Goal: Task Accomplishment & Management: Complete application form

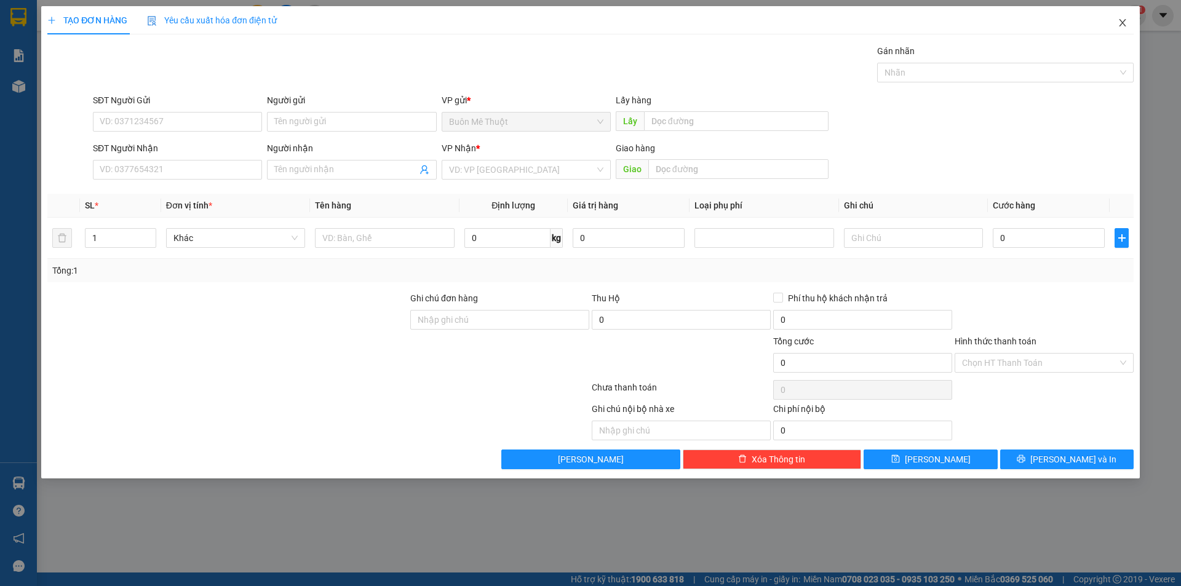
click at [1116, 26] on span "Close" at bounding box center [1122, 23] width 34 height 34
click at [1117, 23] on icon "close" at bounding box center [1122, 23] width 10 height 10
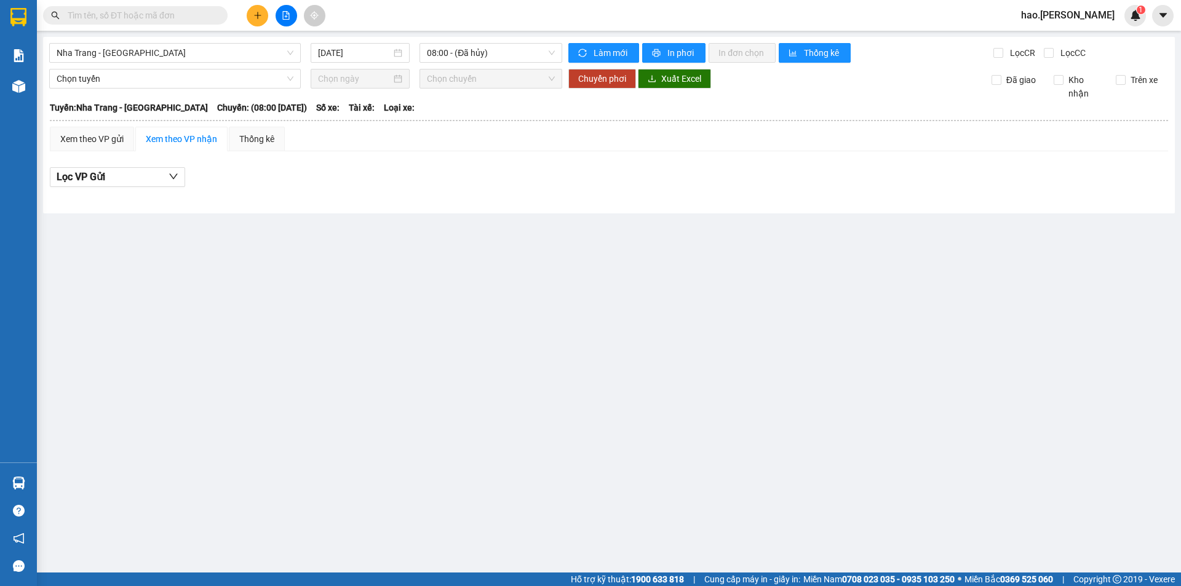
click at [173, 18] on input "text" at bounding box center [140, 16] width 145 height 14
paste input "0901933993"
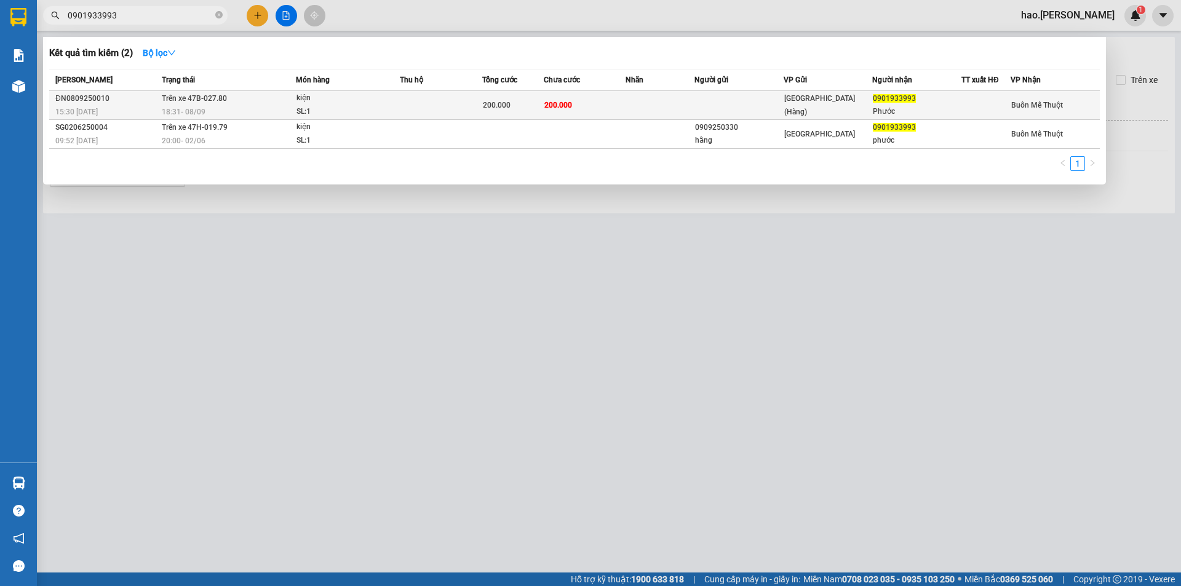
type input "0901933993"
click at [308, 101] on div "kiện" at bounding box center [342, 99] width 92 height 14
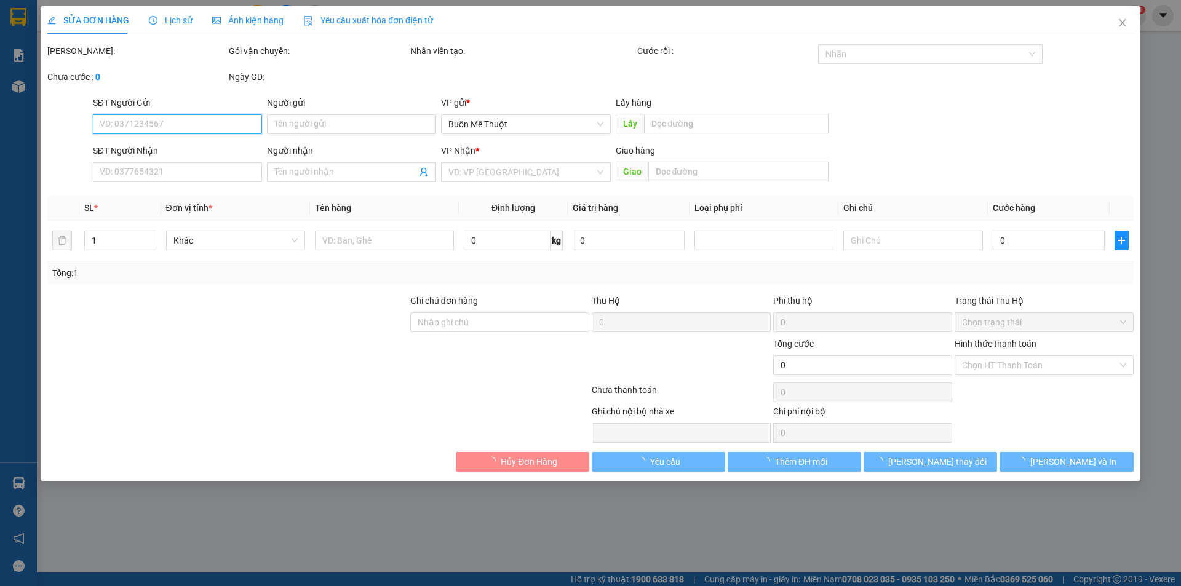
type input "0901933993"
type input "Phước"
type input "200.000"
